Goal: Check status: Check status

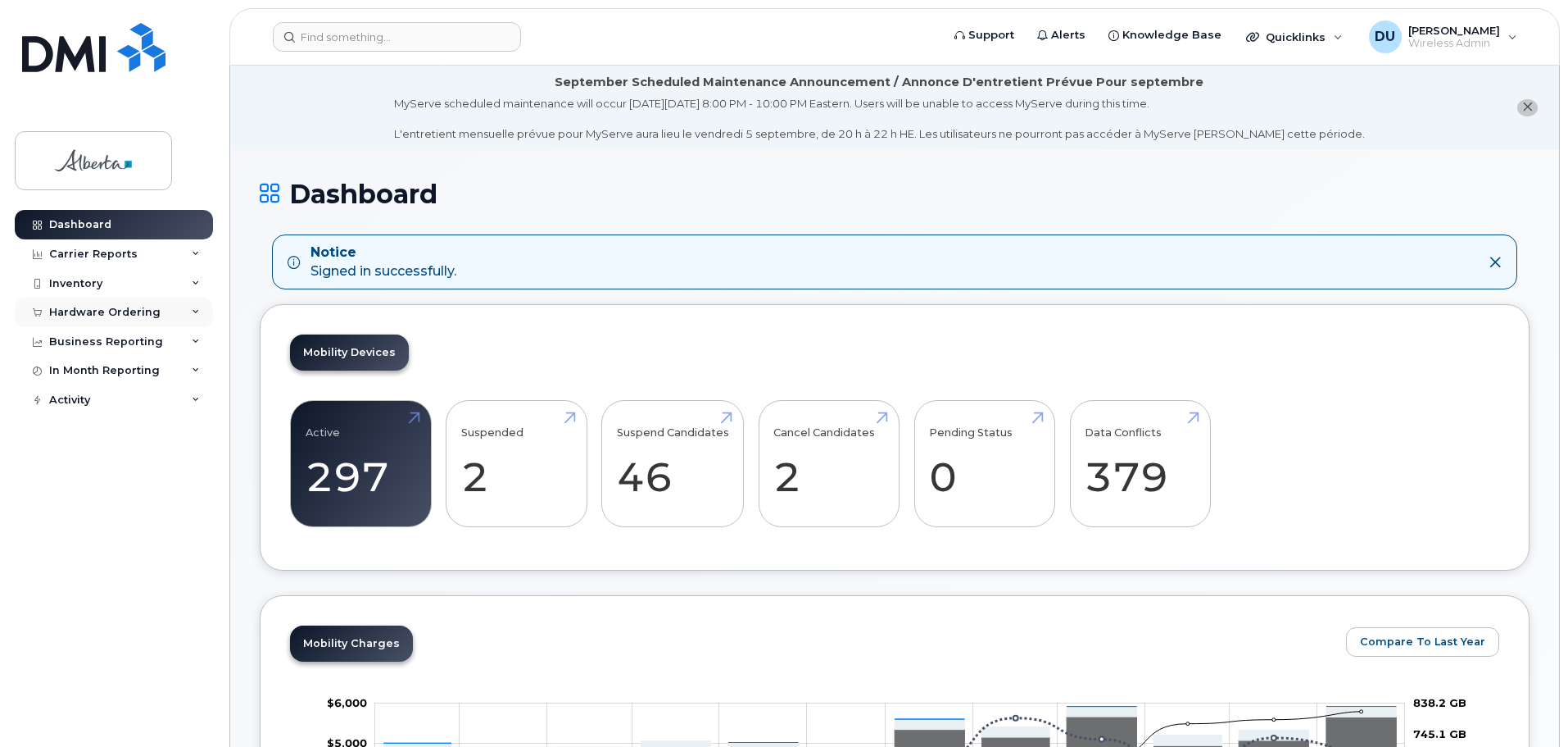
click at [107, 311] on div "Hardware Ordering" at bounding box center [105, 312] width 112 height 13
click at [75, 375] on div "Orders" at bounding box center [76, 373] width 40 height 15
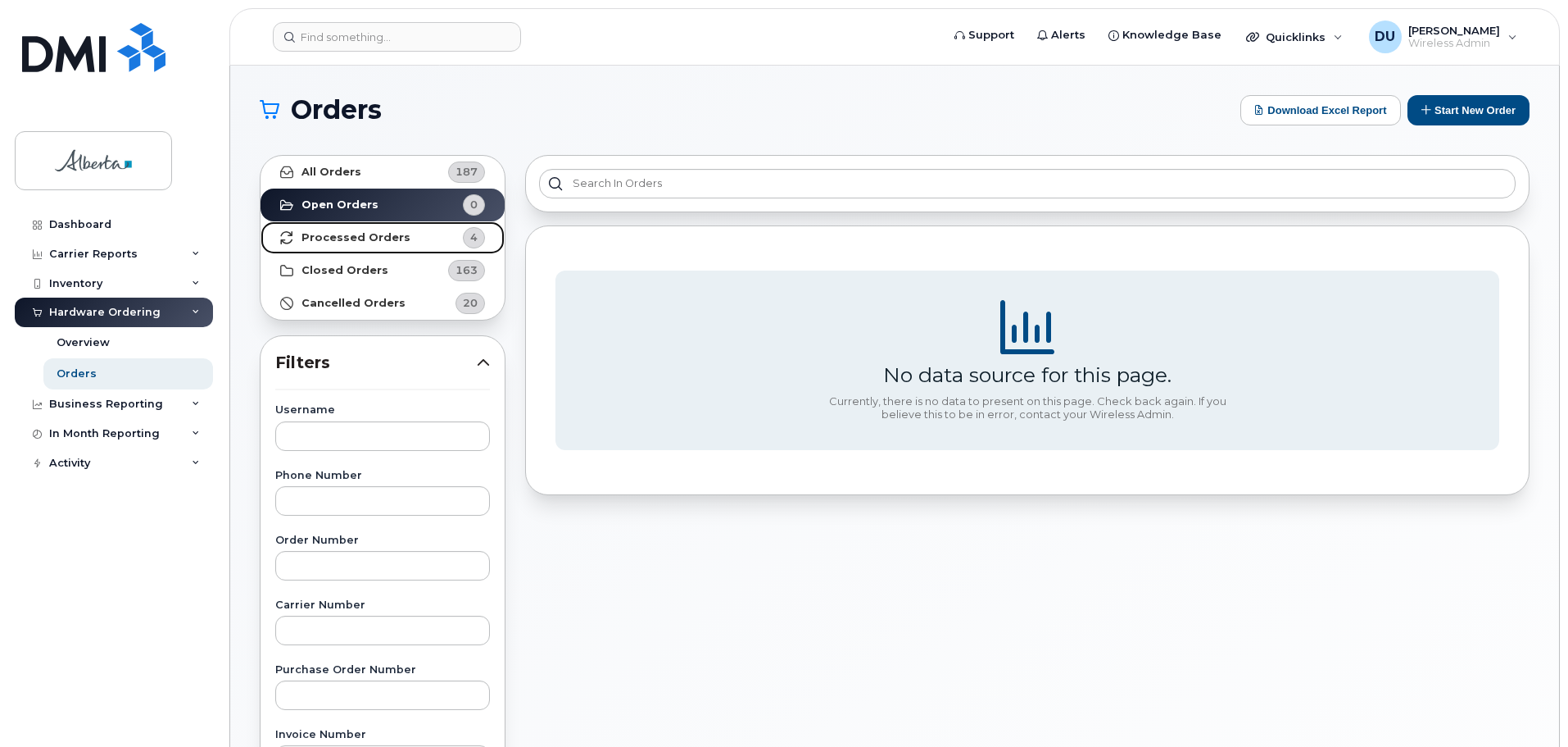
click at [361, 234] on strong "Processed Orders" at bounding box center [356, 237] width 109 height 13
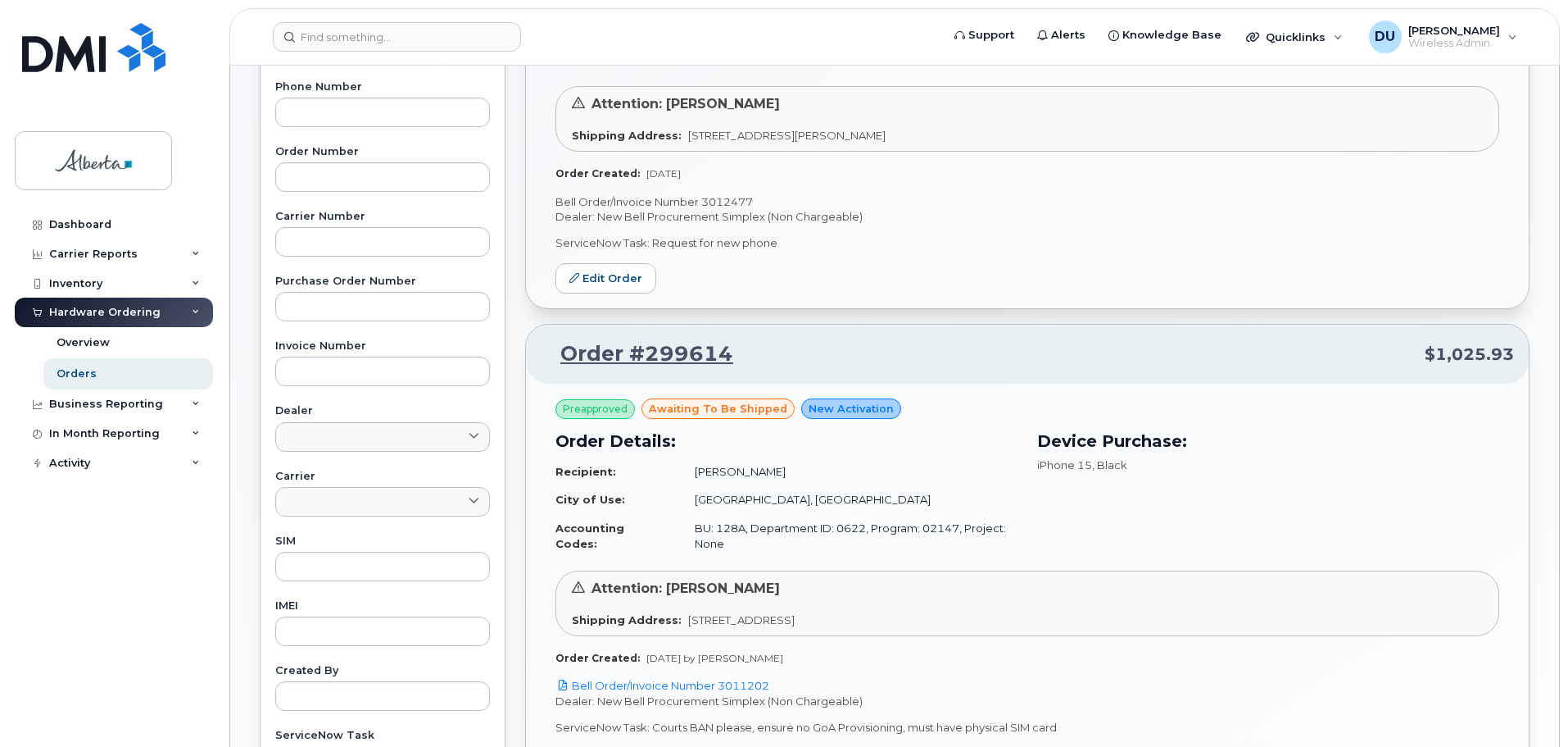
scroll to position [574, 0]
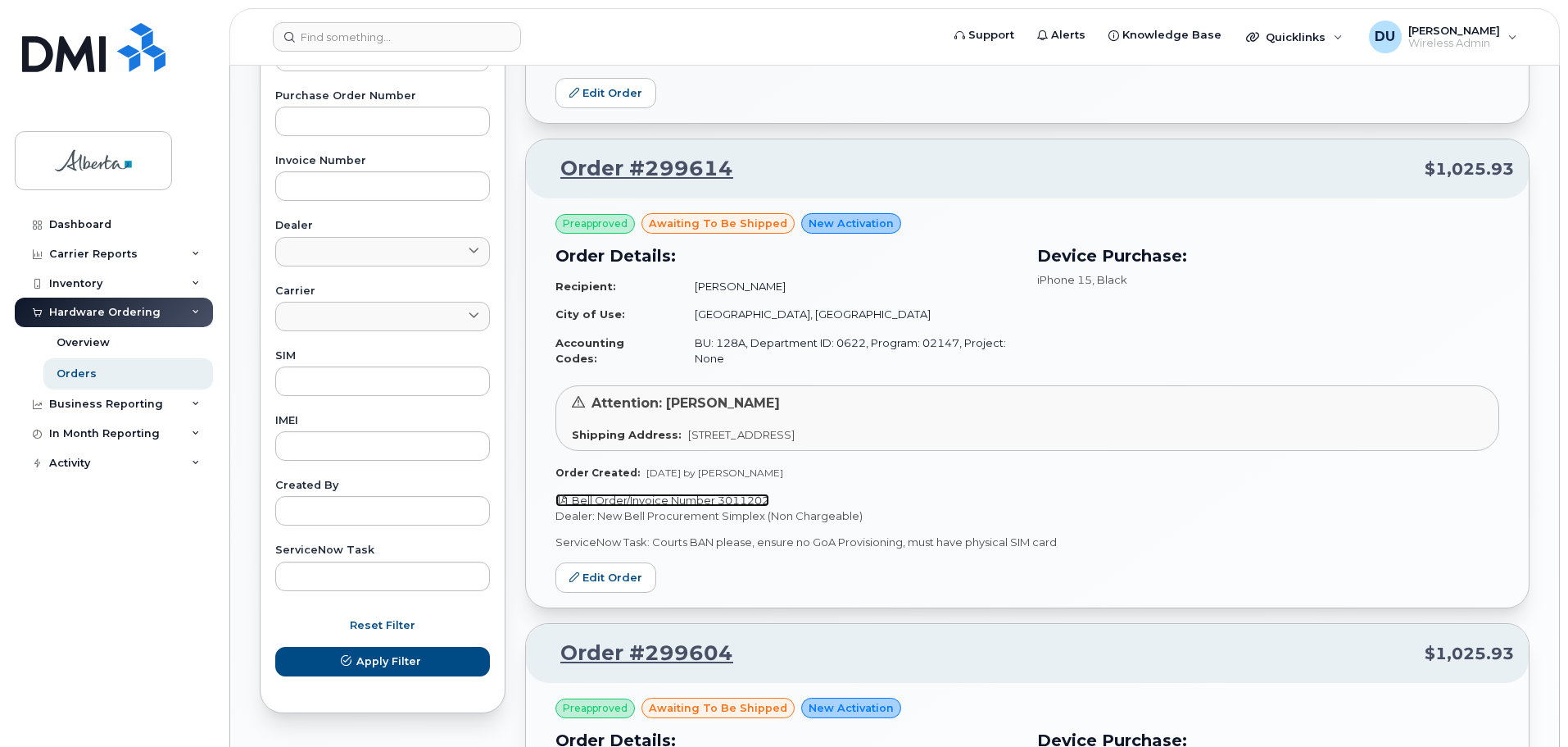
click at [703, 493] on link "Bell Order/Invoice Number 3011202" at bounding box center [662, 499] width 214 height 13
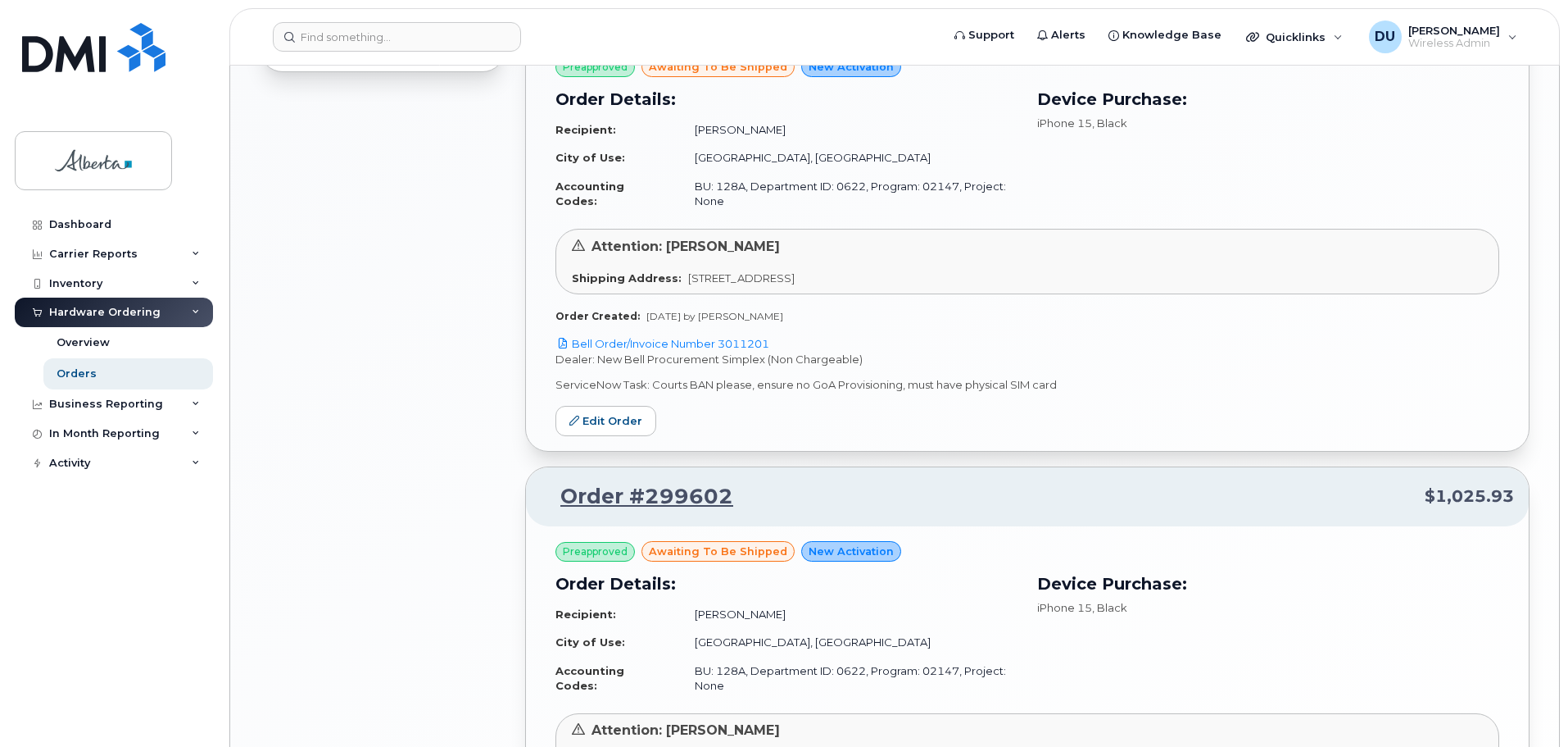
scroll to position [1229, 0]
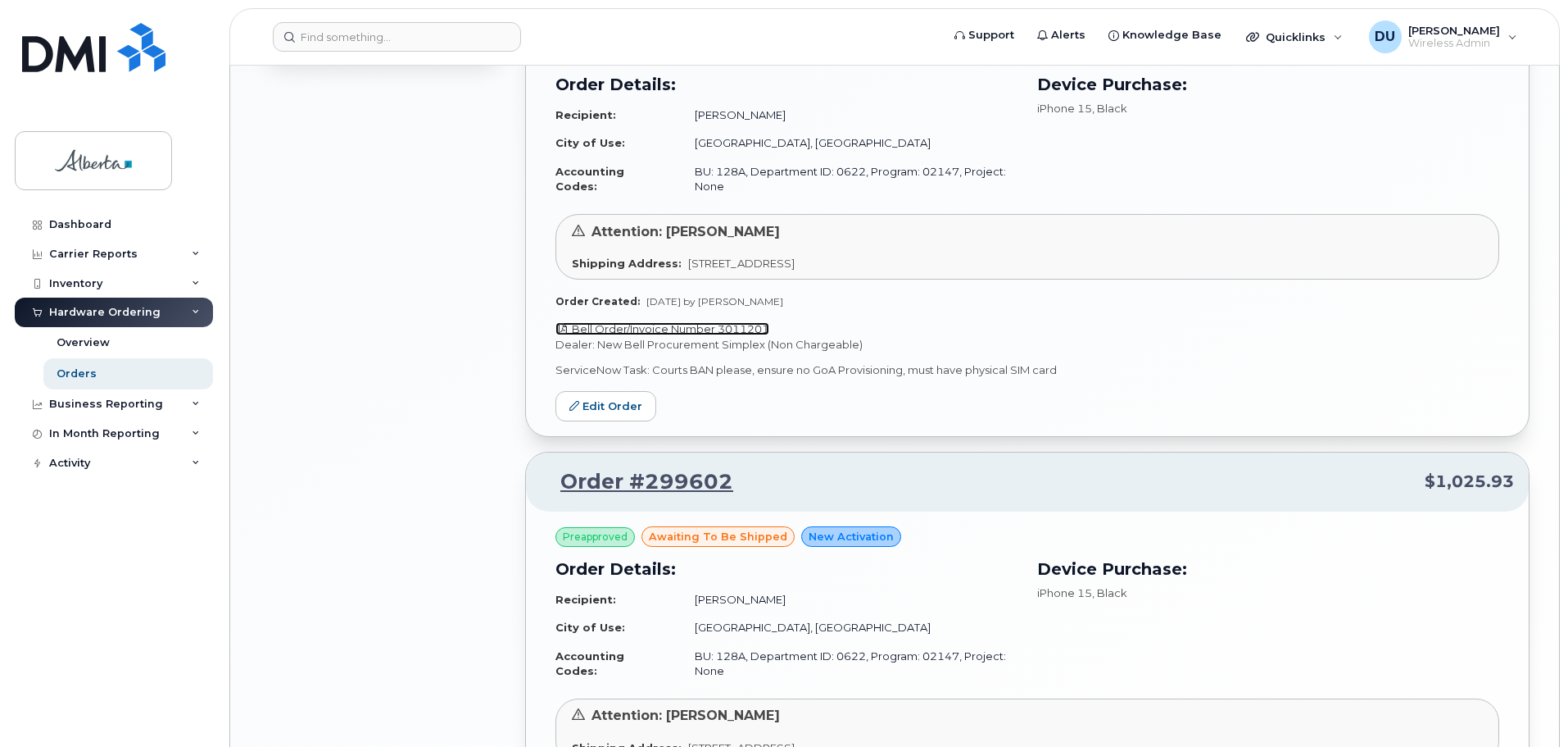
click at [685, 322] on link "Bell Order/Invoice Number 3011201" at bounding box center [662, 328] width 214 height 13
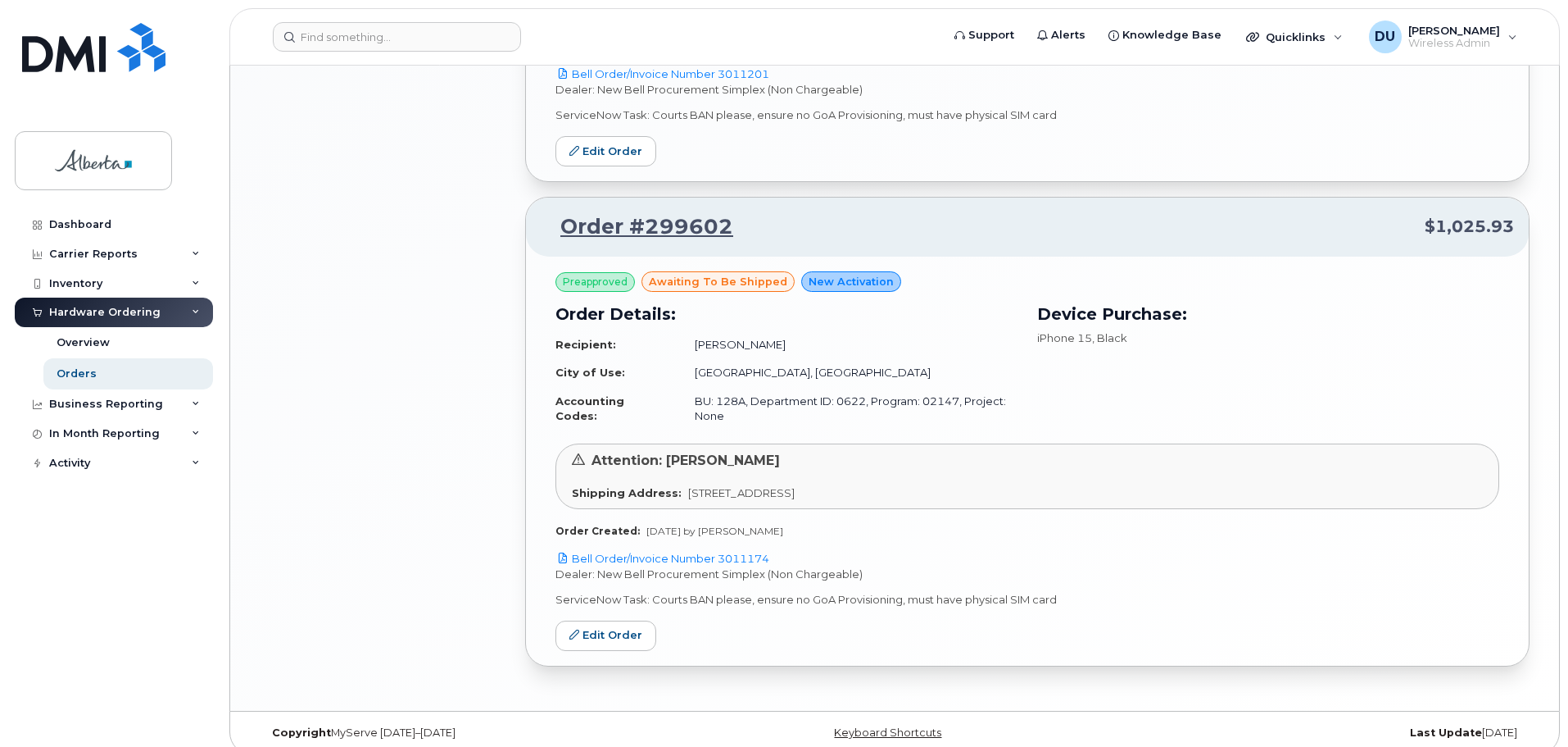
scroll to position [1485, 0]
click at [697, 551] on link "Bell Order/Invoice Number 3011174" at bounding box center [662, 557] width 214 height 13
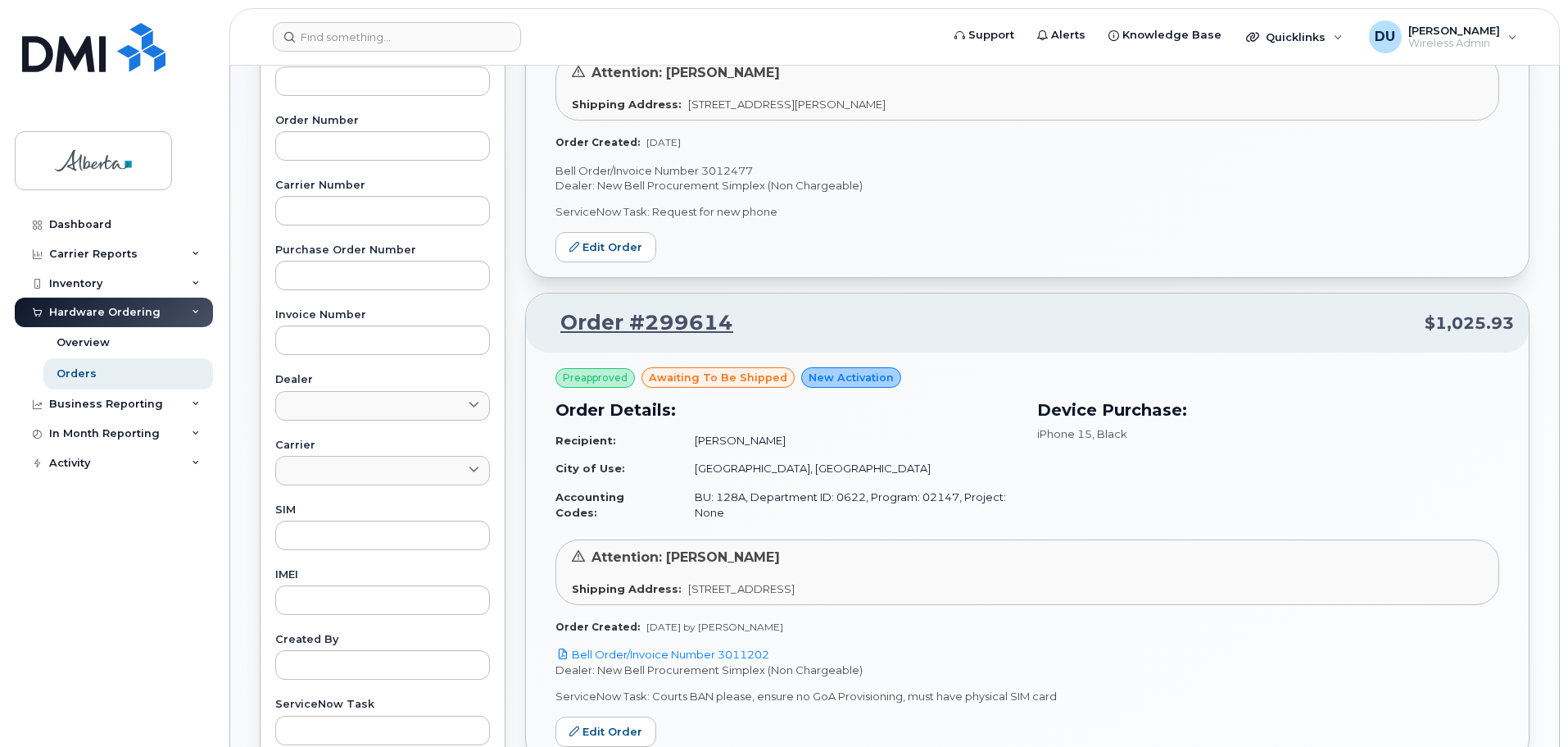
scroll to position [0, 0]
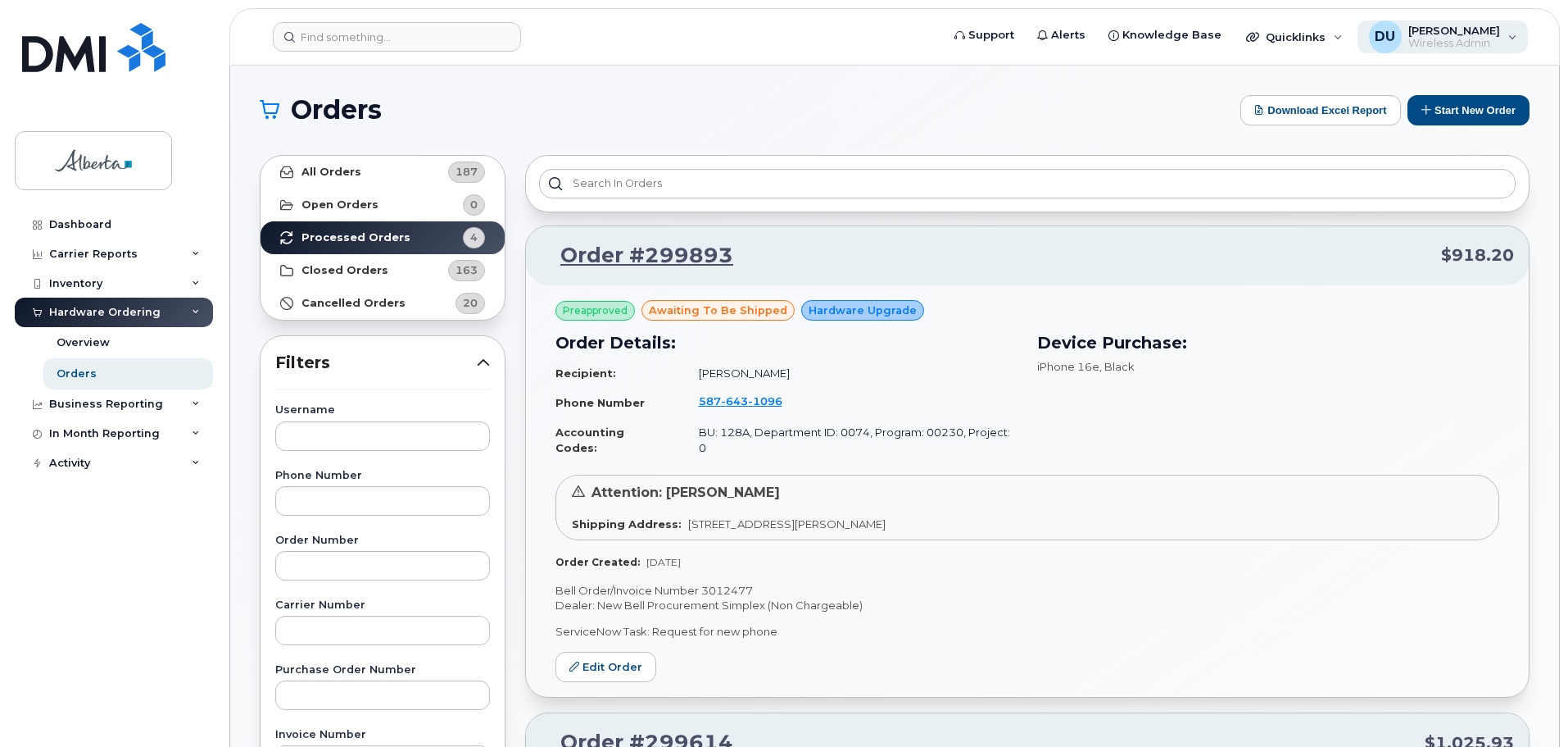
click at [1487, 25] on span "[PERSON_NAME]" at bounding box center [1455, 29] width 92 height 13
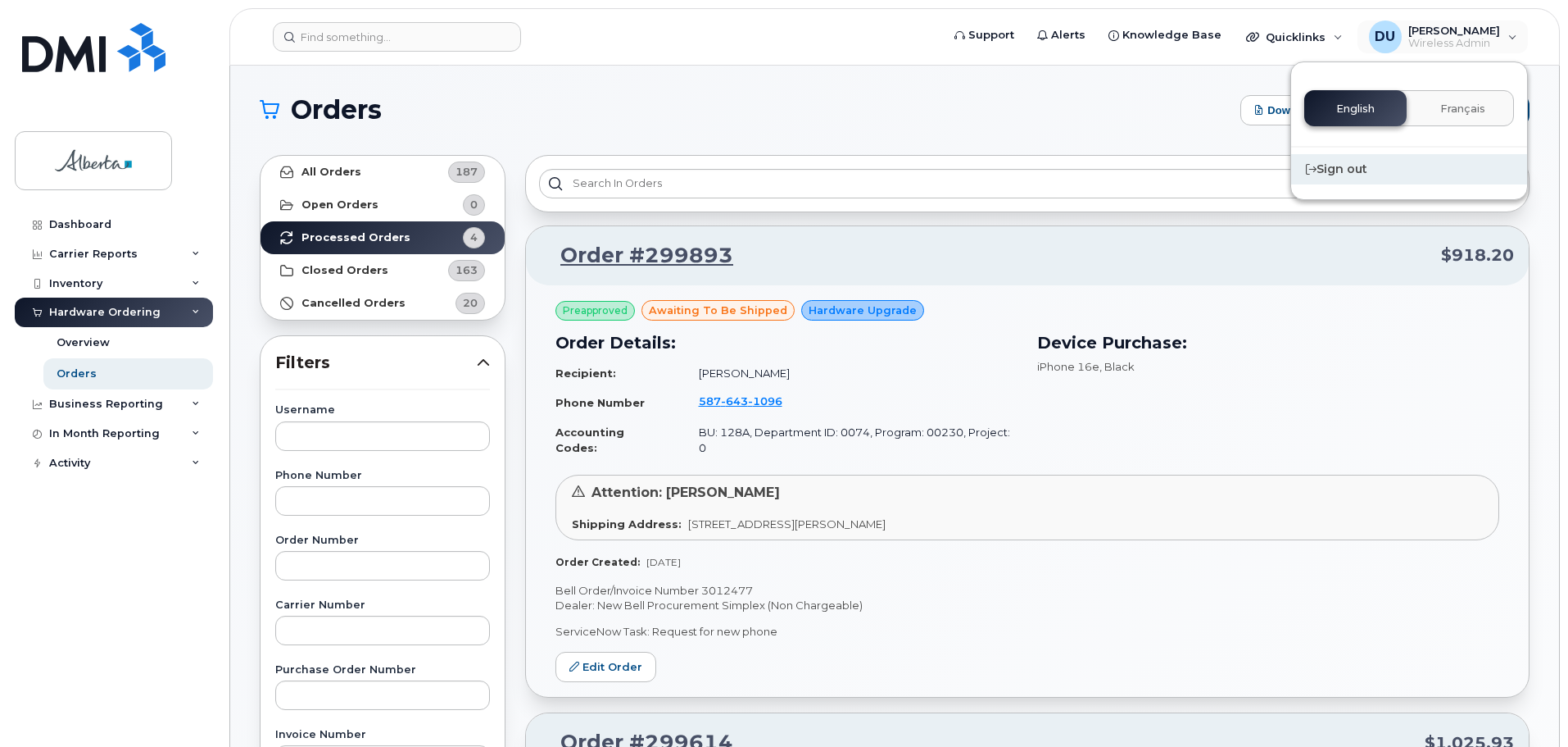
click at [1328, 162] on div "Sign out" at bounding box center [1409, 169] width 236 height 30
